Goal: Communication & Community: Participate in discussion

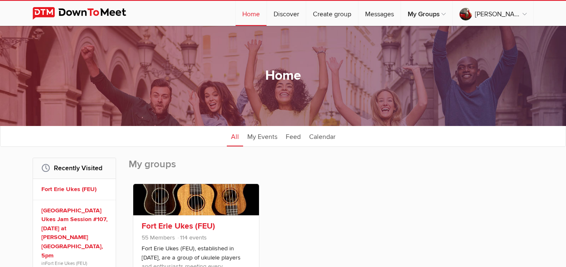
click at [202, 196] on link at bounding box center [196, 199] width 126 height 31
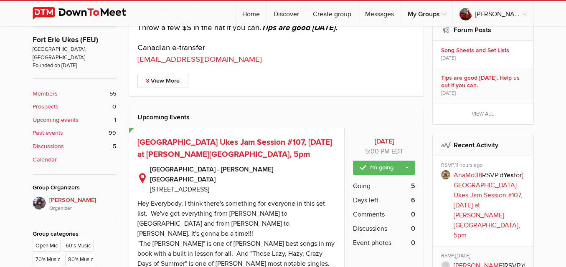
scroll to position [293, 0]
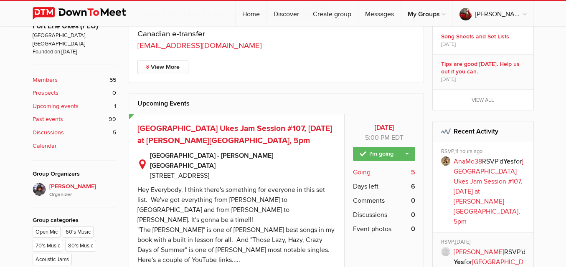
click at [358, 171] on span "Going" at bounding box center [362, 173] width 18 height 10
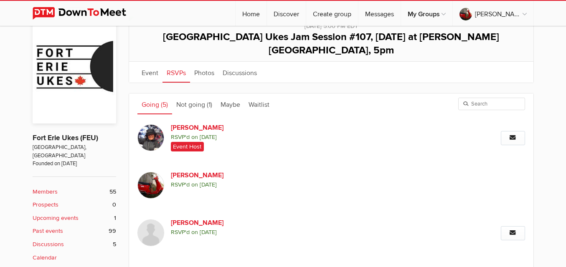
scroll to position [168, 0]
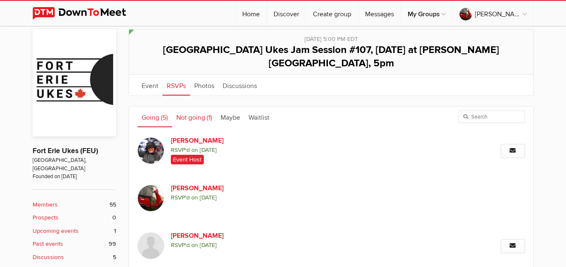
click at [191, 107] on link "Not going (1)" at bounding box center [194, 117] width 44 height 21
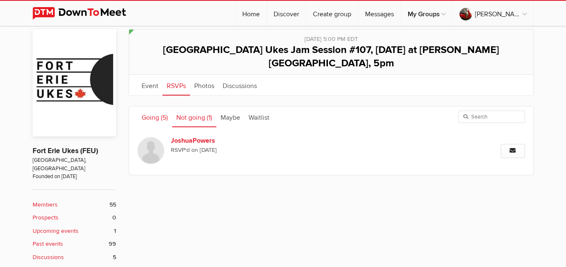
click at [156, 107] on link "Going (5)" at bounding box center [154, 117] width 35 height 21
